Goal: Check status

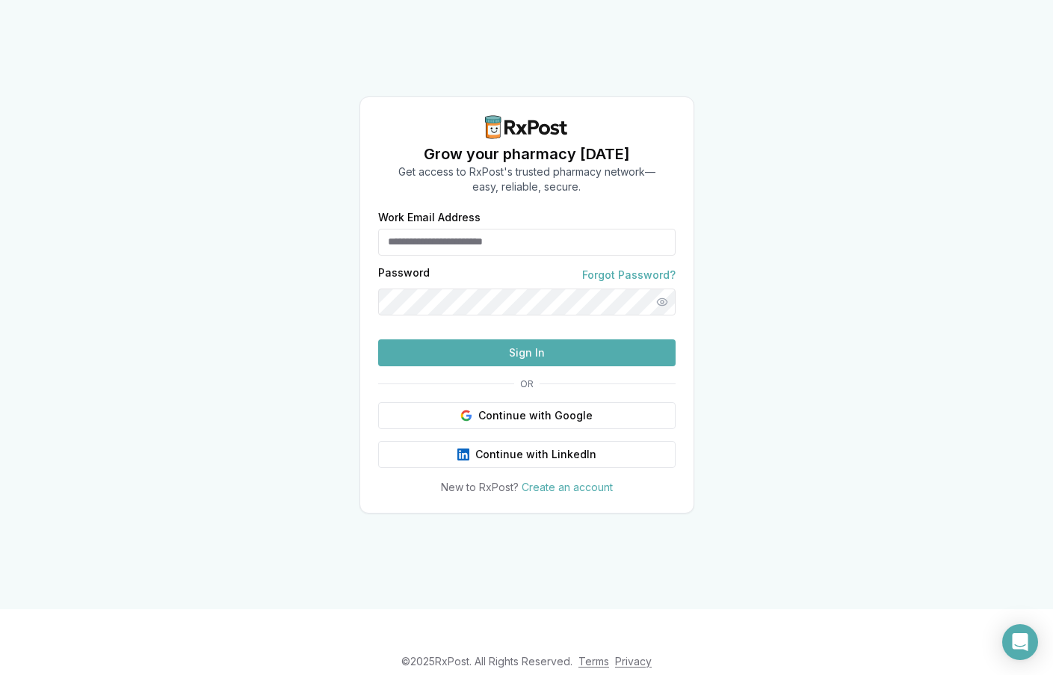
click at [483, 229] on input "Work Email Address" at bounding box center [526, 242] width 297 height 27
type input "**********"
click at [471, 366] on button "Sign In" at bounding box center [526, 352] width 297 height 27
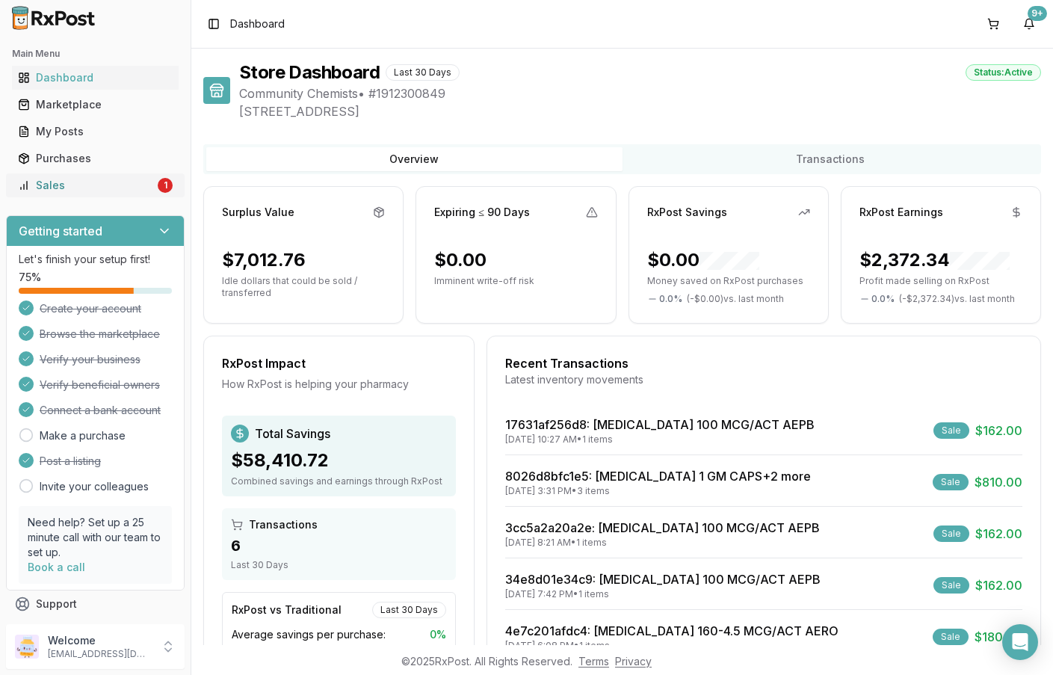
click at [130, 185] on div "Sales" at bounding box center [86, 185] width 137 height 15
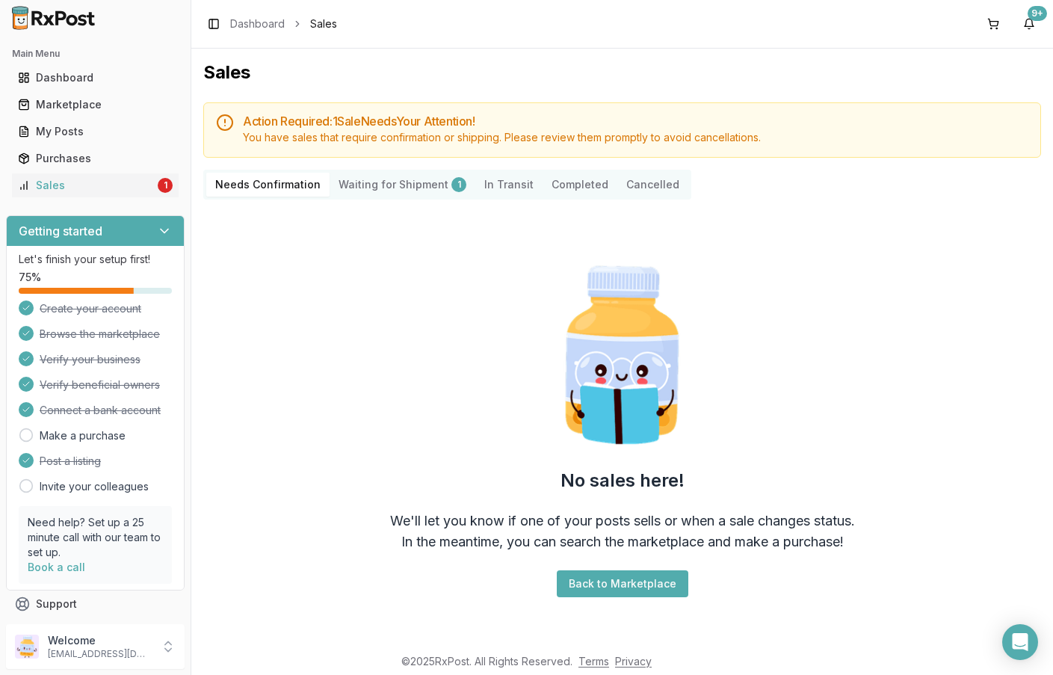
click at [419, 176] on Shipment "Waiting for Shipment 1" at bounding box center [402, 185] width 146 height 24
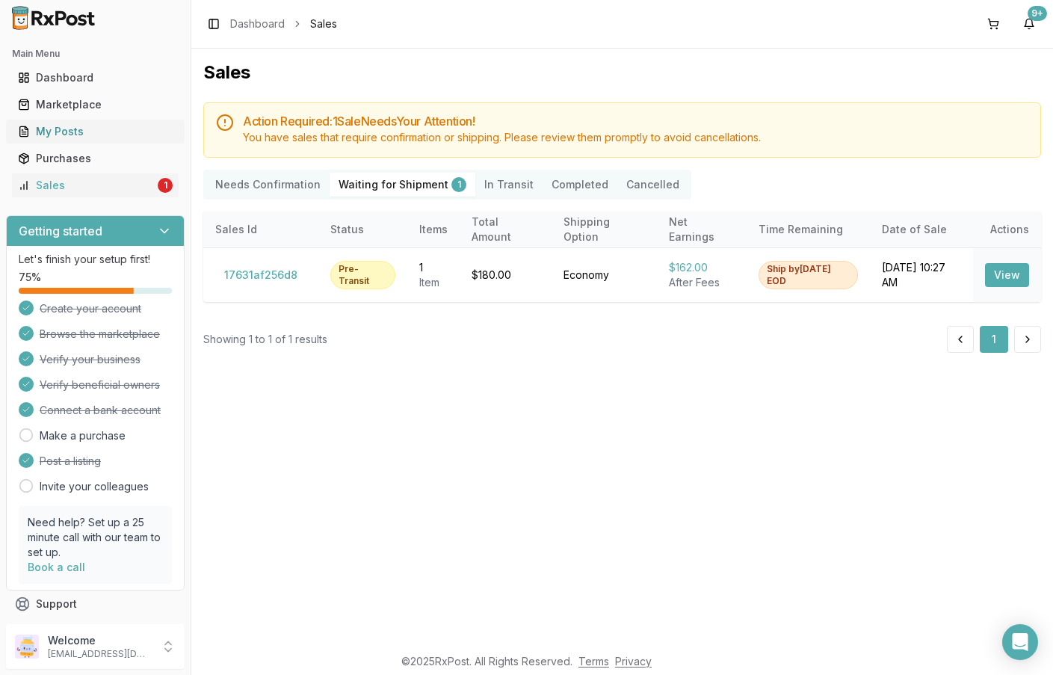
click at [87, 134] on div "My Posts" at bounding box center [95, 131] width 155 height 15
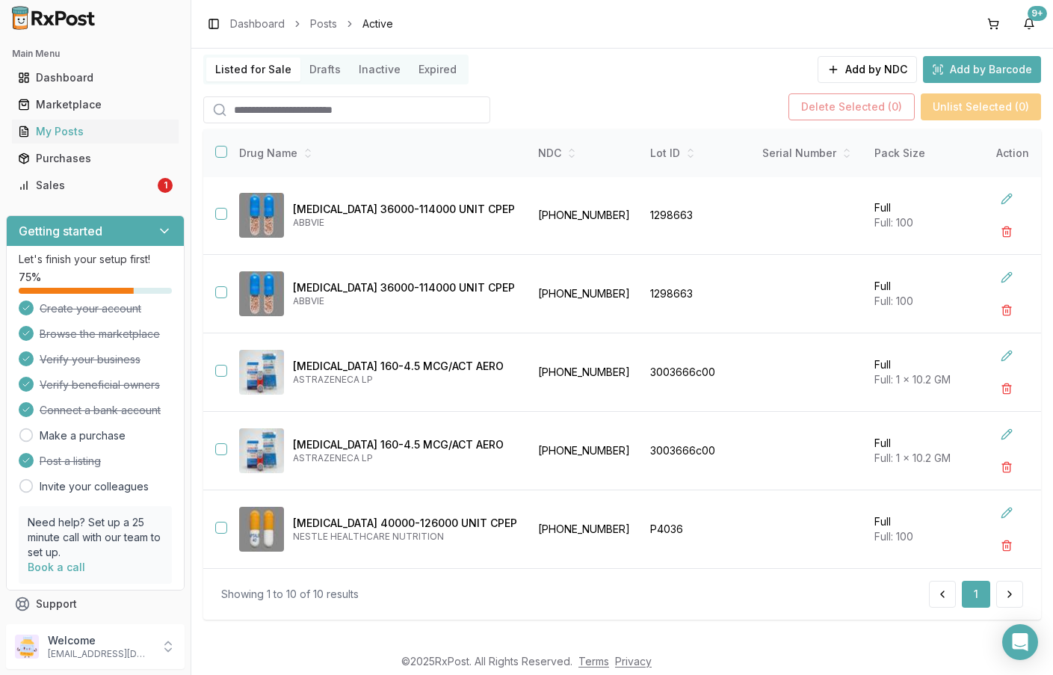
scroll to position [108, 0]
